Goal: Check status: Check status

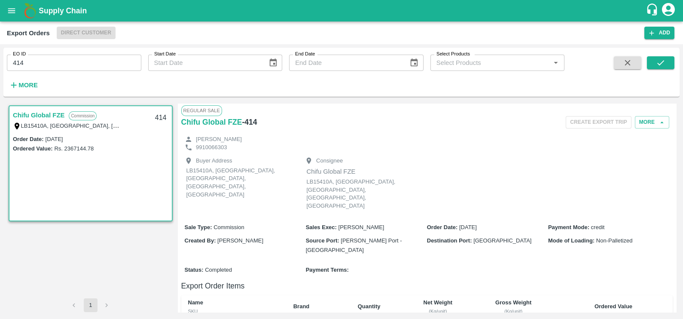
scroll to position [172, 0]
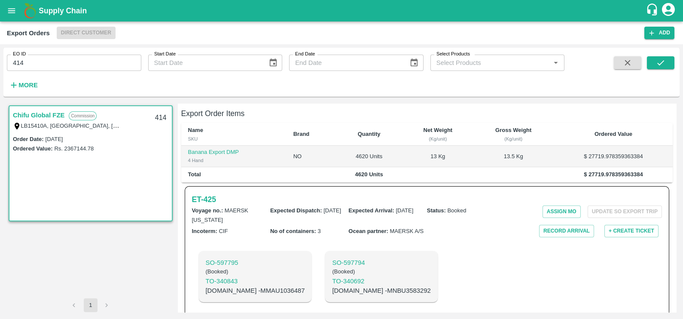
drag, startPoint x: 0, startPoint y: 0, endPoint x: 63, endPoint y: 69, distance: 93.3
click at [63, 69] on input "414" at bounding box center [74, 63] width 134 height 16
paste input "text"
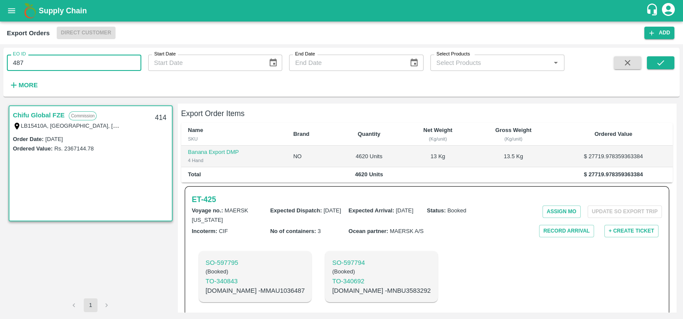
type input "487"
click at [646, 64] on div at bounding box center [646, 73] width 56 height 35
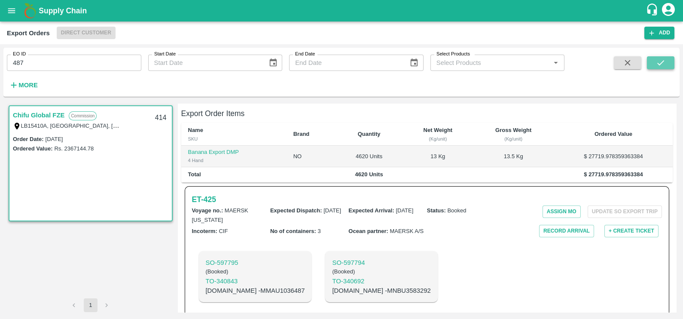
click at [650, 64] on button "submit" at bounding box center [660, 62] width 27 height 13
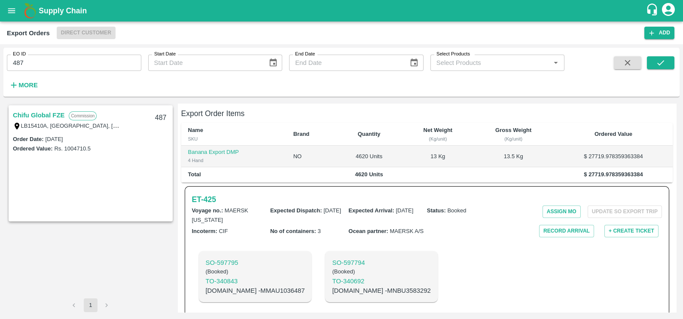
click at [46, 112] on link "Chifu Global FZE" at bounding box center [39, 115] width 52 height 11
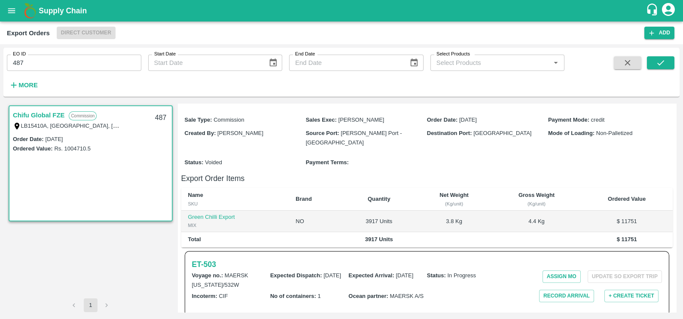
scroll to position [107, 0]
